Goal: Task Accomplishment & Management: Manage account settings

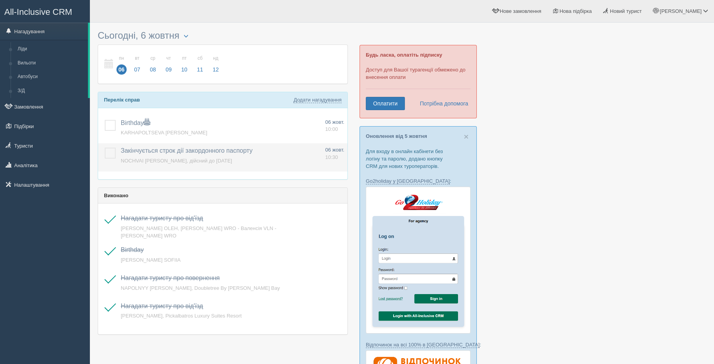
click at [105, 148] on label at bounding box center [105, 148] width 0 height 0
click at [0, 0] on input "checkbox" at bounding box center [0, 0] width 0 height 0
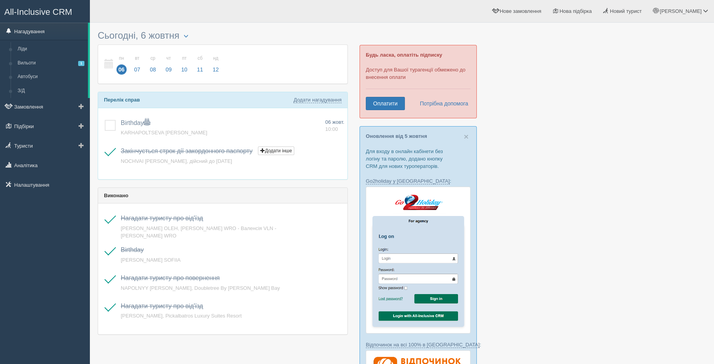
click at [47, 27] on link "Нагадування" at bounding box center [44, 31] width 88 height 17
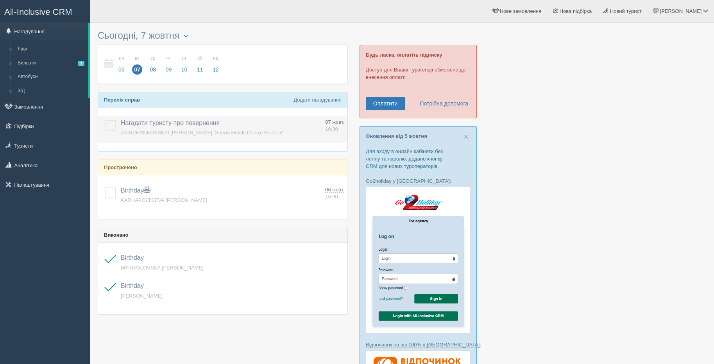
click at [232, 127] on p "Нагадати туристу про повернення Додати інше Нагадування додано Нагадування онов…" at bounding box center [220, 124] width 198 height 11
click at [227, 132] on span "ZAINCHYNKOVSKYI [PERSON_NAME], Sueno Hotels Deluxe Belek 5*" at bounding box center [202, 133] width 162 height 6
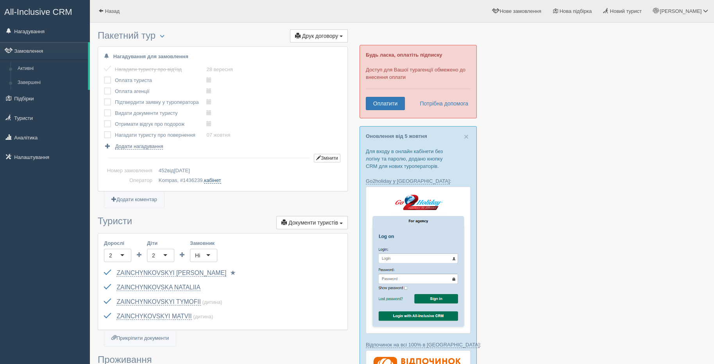
click at [218, 179] on link "кабінет" at bounding box center [212, 180] width 17 height 6
click at [104, 77] on label at bounding box center [104, 77] width 0 height 0
click at [0, 0] on input "checkbox" at bounding box center [0, 0] width 0 height 0
click at [104, 88] on label at bounding box center [104, 88] width 0 height 0
click at [0, 0] on input "checkbox" at bounding box center [0, 0] width 0 height 0
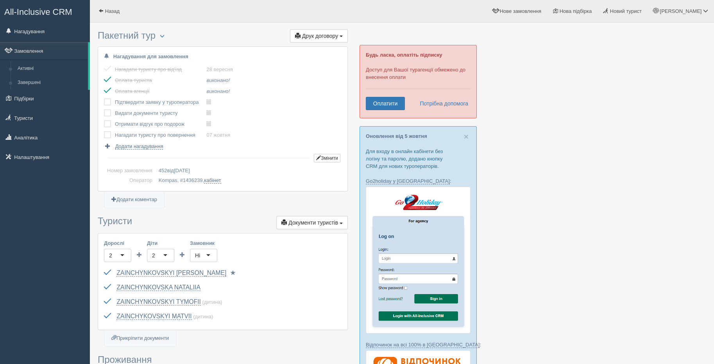
click at [104, 99] on label at bounding box center [104, 99] width 0 height 0
click at [0, 0] on input "checkbox" at bounding box center [0, 0] width 0 height 0
click at [104, 109] on label at bounding box center [104, 109] width 0 height 0
click at [0, 0] on input "checkbox" at bounding box center [0, 0] width 0 height 0
click at [104, 120] on label at bounding box center [104, 120] width 0 height 0
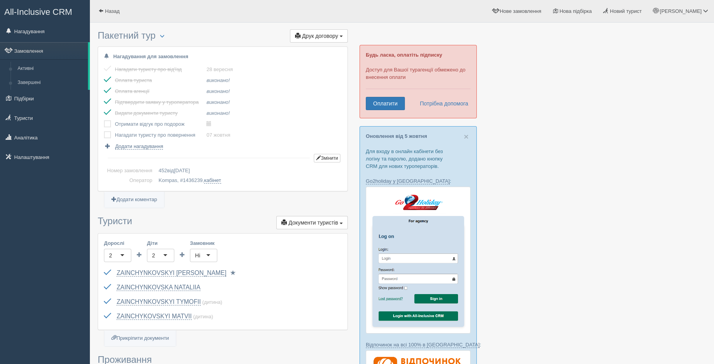
click at [0, 0] on input "checkbox" at bounding box center [0, 0] width 0 height 0
click at [104, 131] on label at bounding box center [104, 131] width 0 height 0
click at [0, 0] on input "checkbox" at bounding box center [0, 0] width 0 height 0
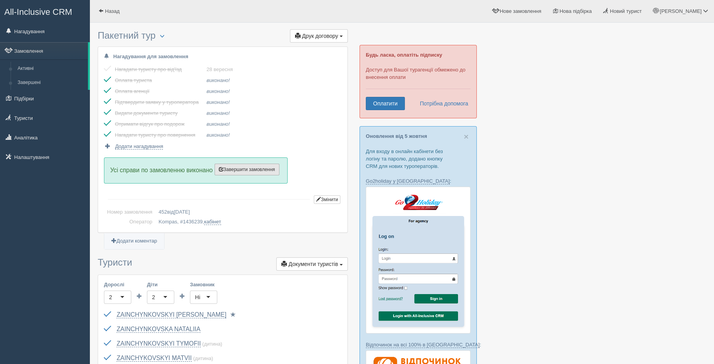
click at [253, 170] on span "Завершити замовлення" at bounding box center [247, 169] width 56 height 5
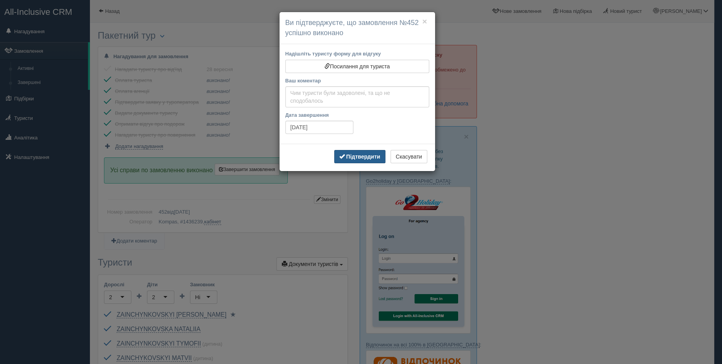
click at [357, 160] on button "Підтвердити" at bounding box center [359, 156] width 51 height 13
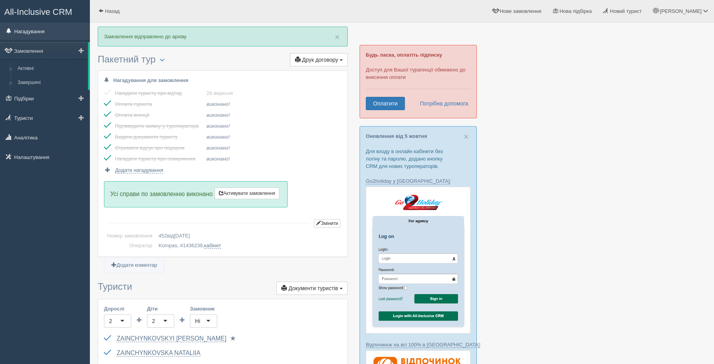
click at [28, 31] on link "Нагадування" at bounding box center [45, 31] width 90 height 17
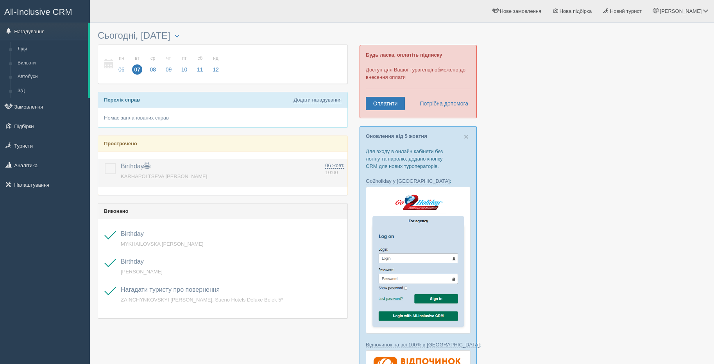
click at [105, 163] on label at bounding box center [105, 163] width 0 height 0
click at [0, 0] on input "checkbox" at bounding box center [0, 0] width 0 height 0
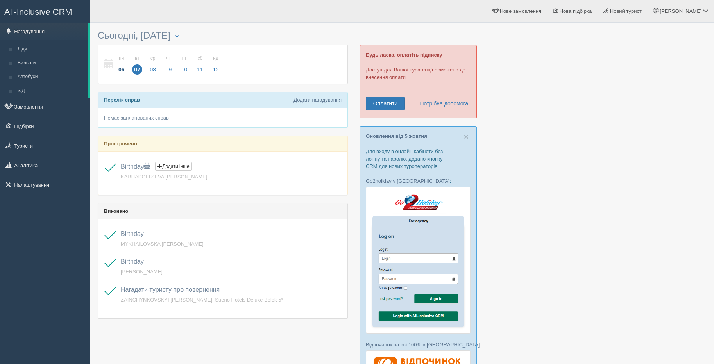
click at [121, 71] on span "06" at bounding box center [122, 70] width 10 height 10
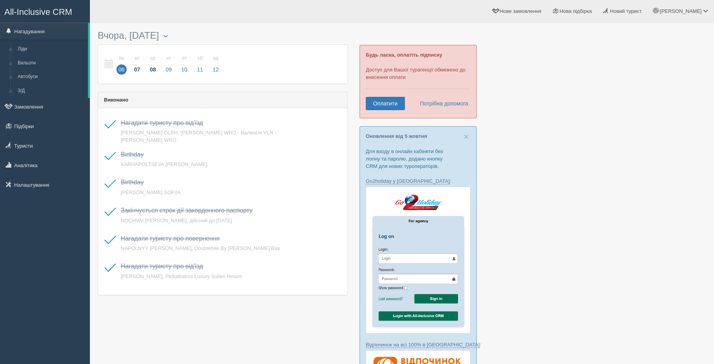
click at [153, 69] on span "08" at bounding box center [153, 70] width 10 height 10
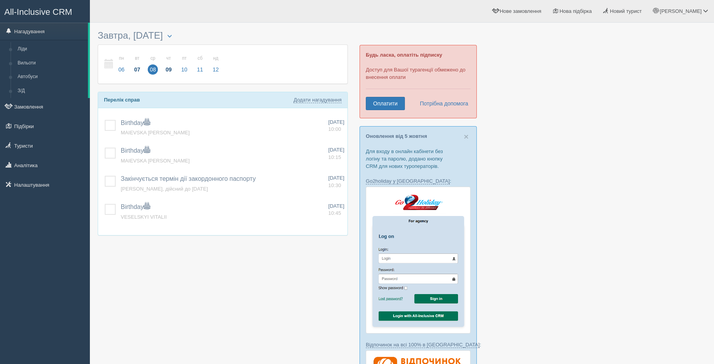
click at [166, 70] on span "09" at bounding box center [169, 70] width 10 height 10
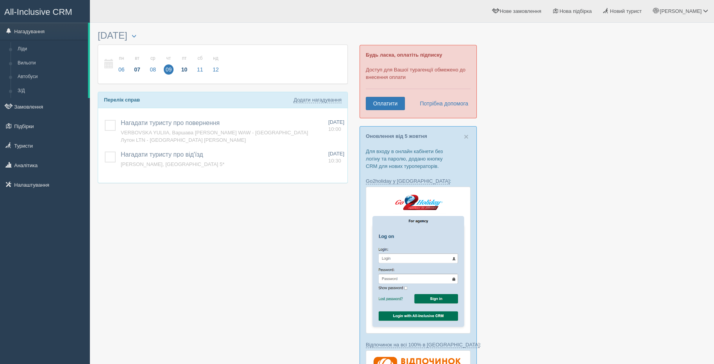
click at [182, 68] on span "10" at bounding box center [184, 70] width 10 height 10
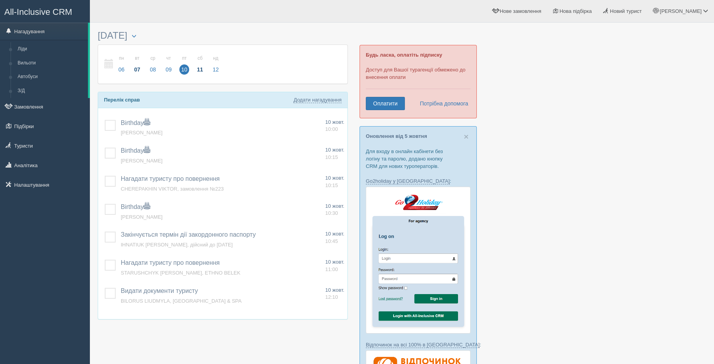
click at [195, 71] on span "11" at bounding box center [200, 70] width 10 height 10
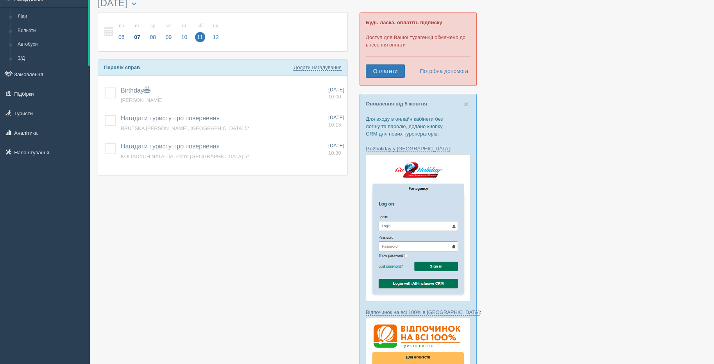
scroll to position [52, 0]
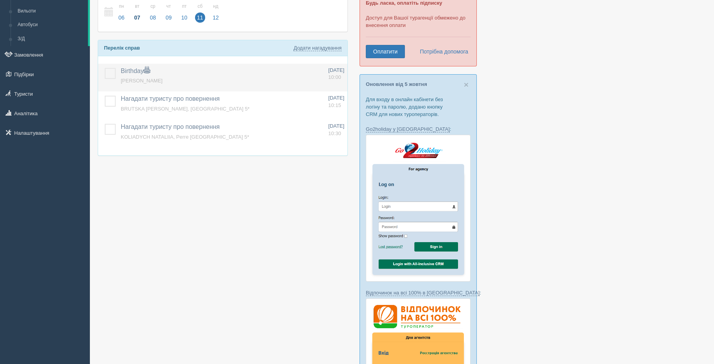
click at [105, 68] on label at bounding box center [105, 68] width 0 height 0
click at [0, 0] on input "checkbox" at bounding box center [0, 0] width 0 height 0
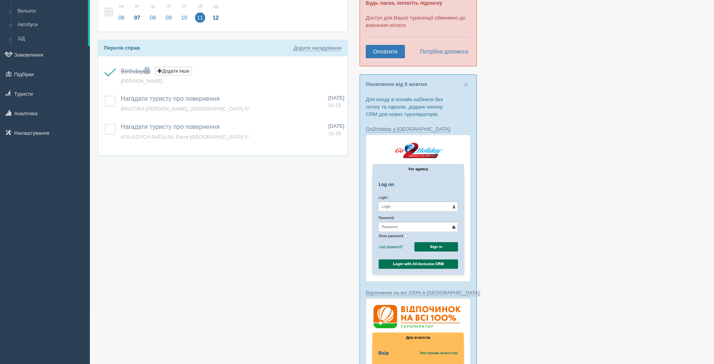
click at [214, 16] on span "12" at bounding box center [216, 18] width 10 height 10
